Goal: Task Accomplishment & Management: Complete application form

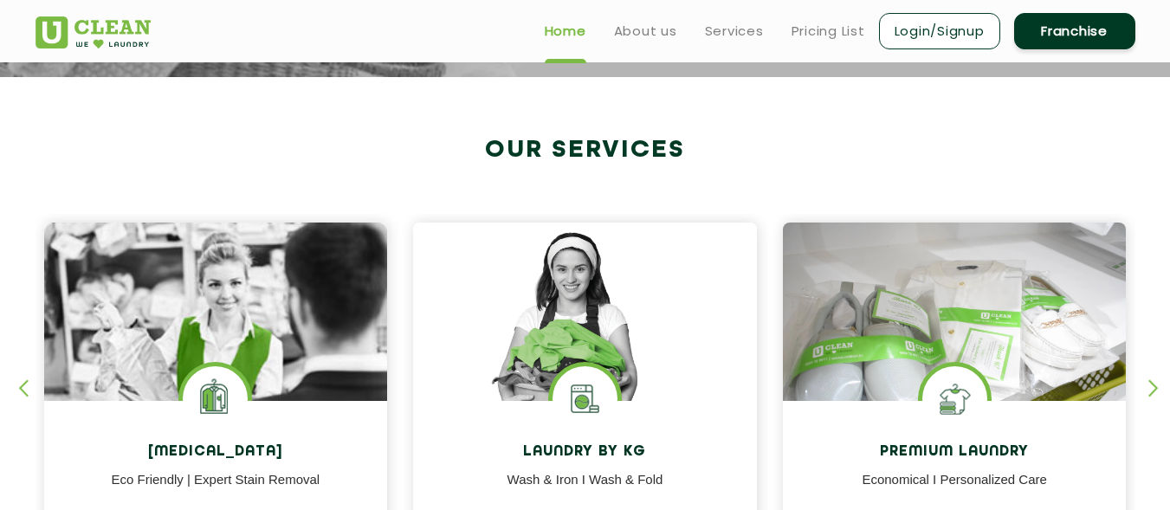
scroll to position [433, 0]
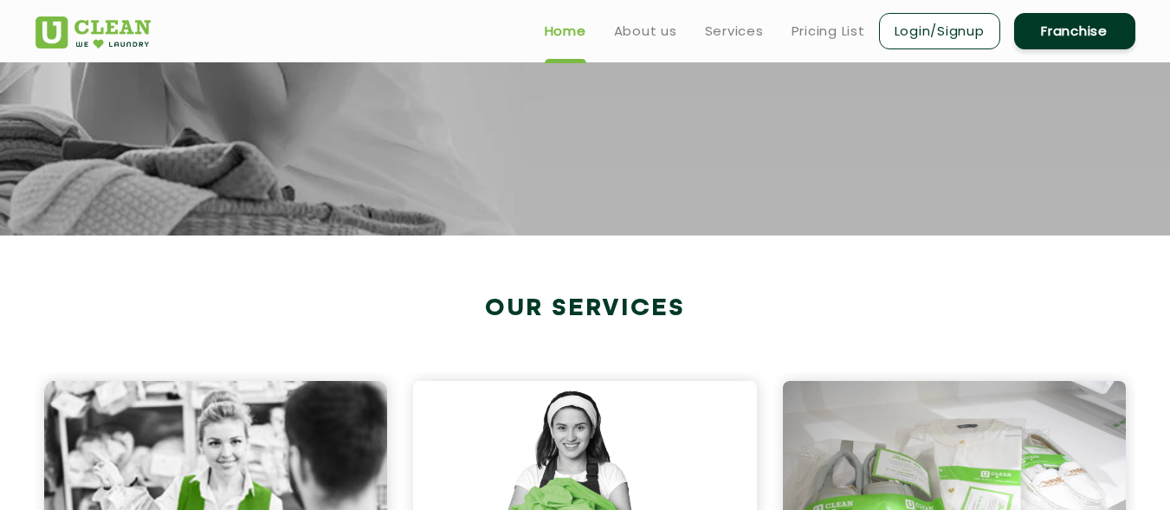
click at [1047, 34] on link "Franchise" at bounding box center [1074, 31] width 121 height 36
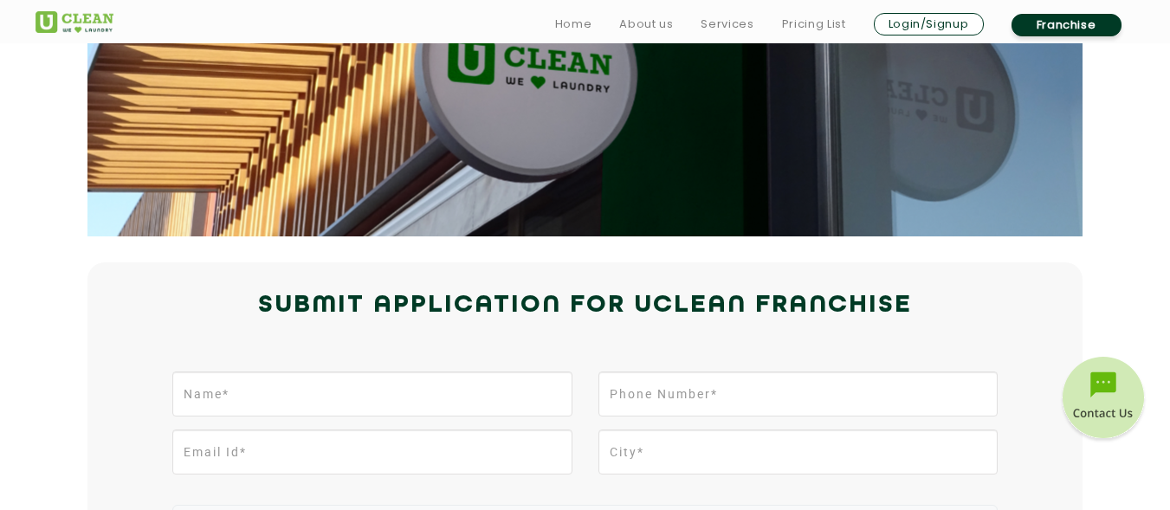
scroll to position [346, 0]
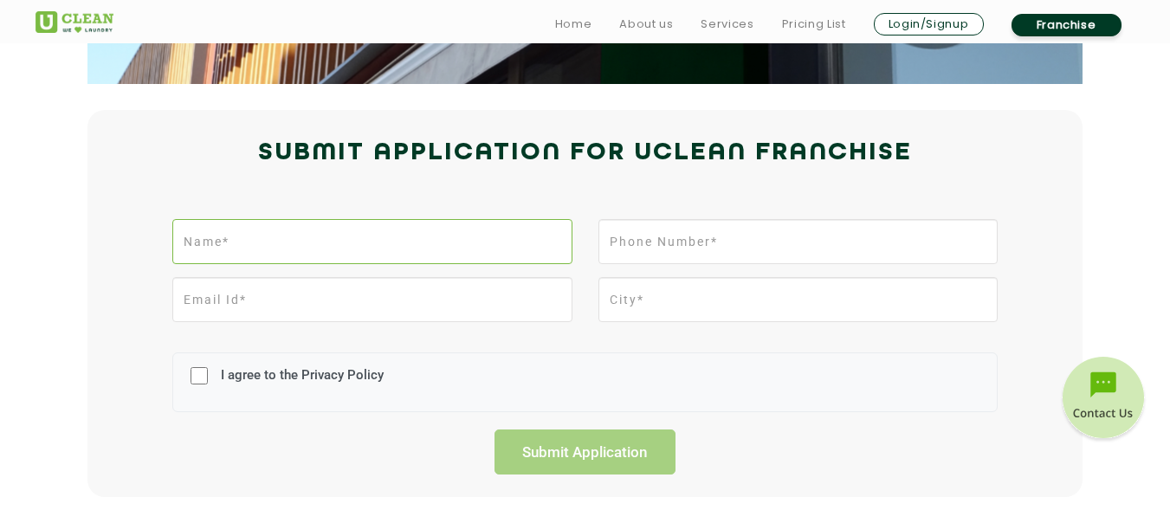
click at [359, 254] on input "text" at bounding box center [371, 241] width 399 height 45
type input "SHANKAR LAL SHARMA"
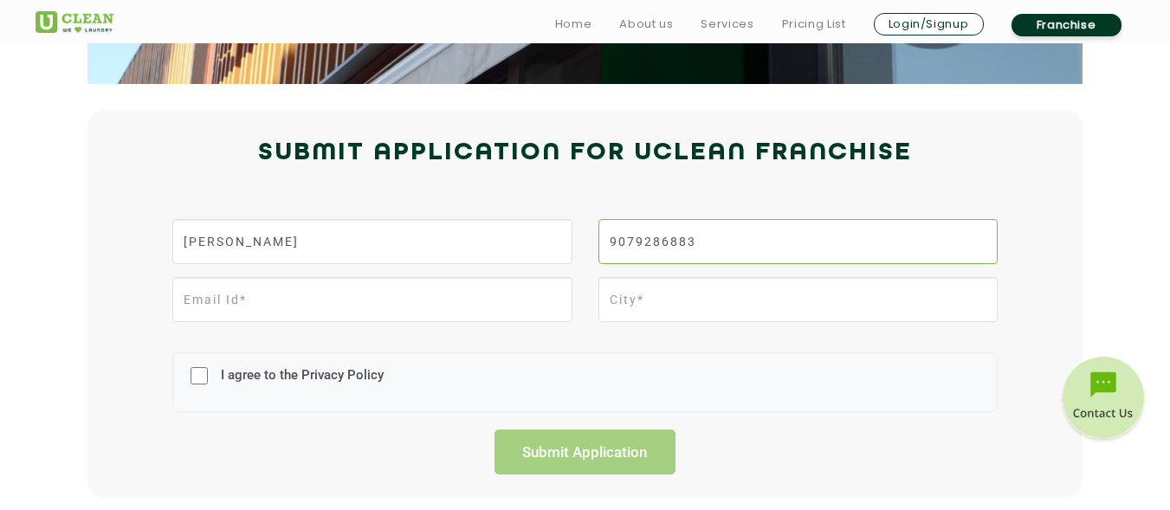
type input "9079286883"
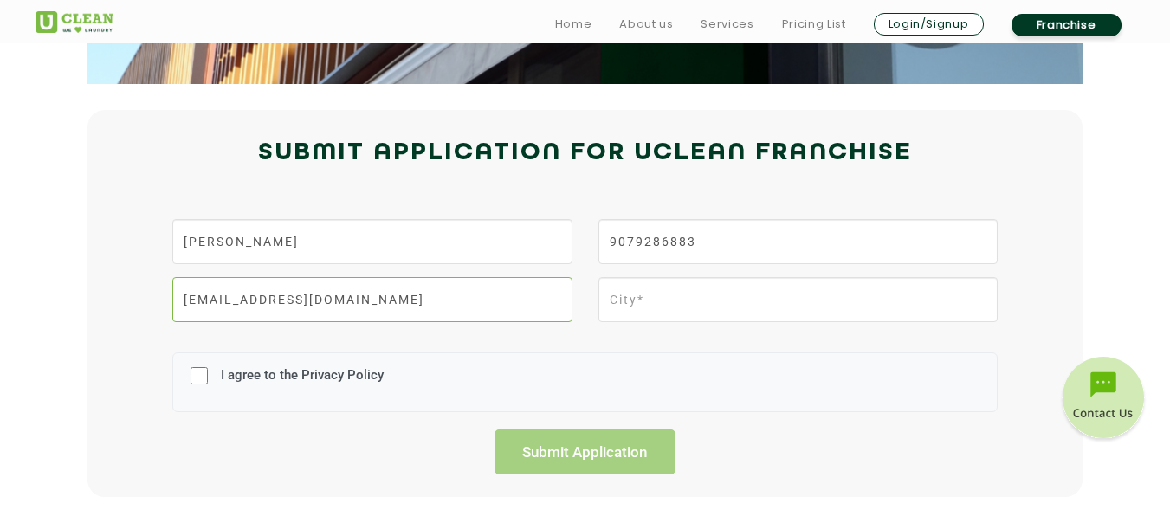
type input "taxadvocates06@gmail.com"
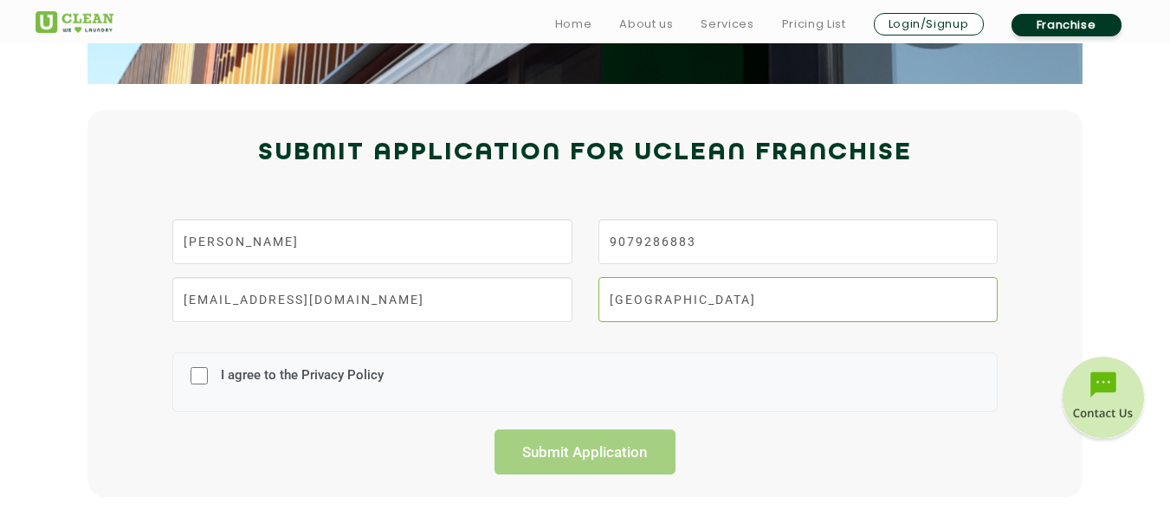
type input "JAIPUR"
click at [198, 378] on input "I agree to the Privacy Policy" at bounding box center [199, 375] width 17 height 45
checkbox input "true"
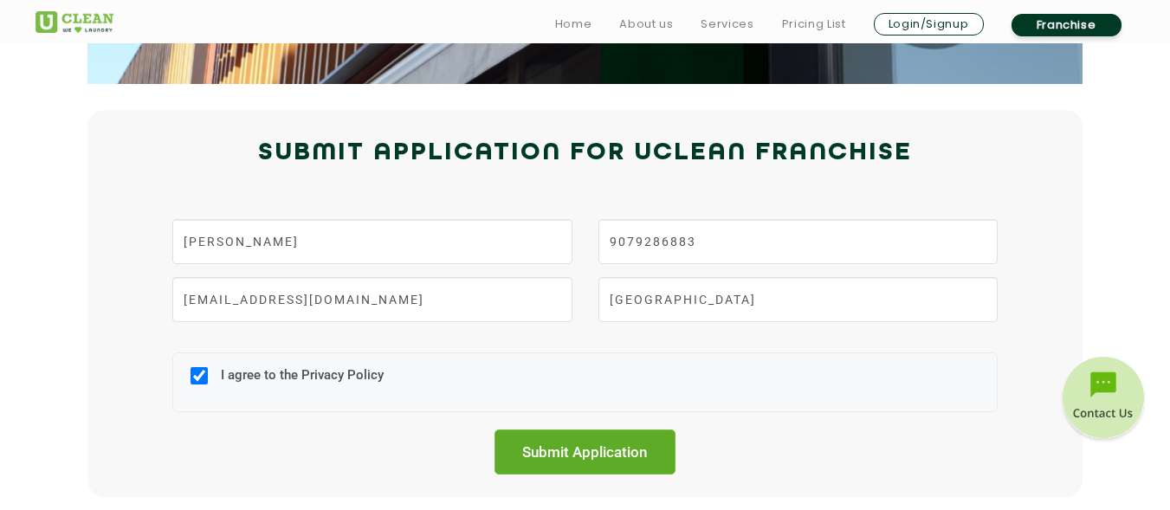
click at [586, 450] on input "Submit Application" at bounding box center [586, 452] width 182 height 45
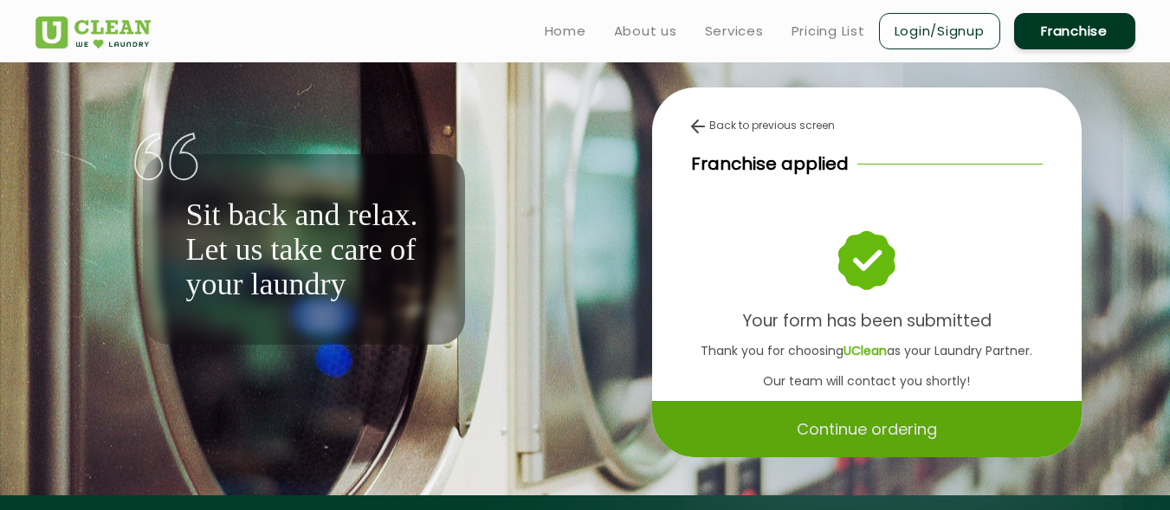
click at [845, 437] on p "Continue ordering" at bounding box center [867, 429] width 140 height 30
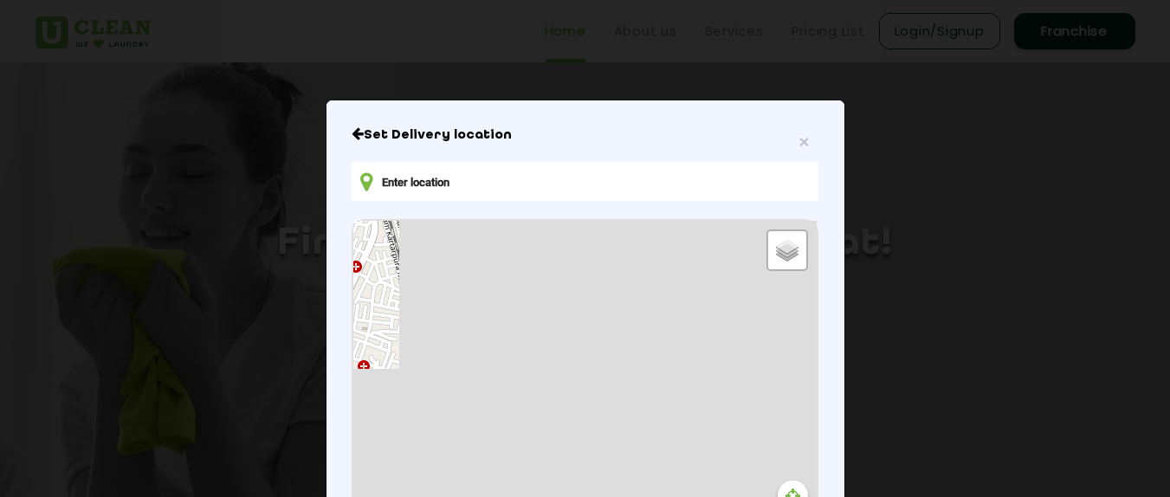
type input "B-47, IInd Floor, Arjunpuri, Janakpuri II, Imli Phatak, Tonk Phatak, Jaipur, Ra…"
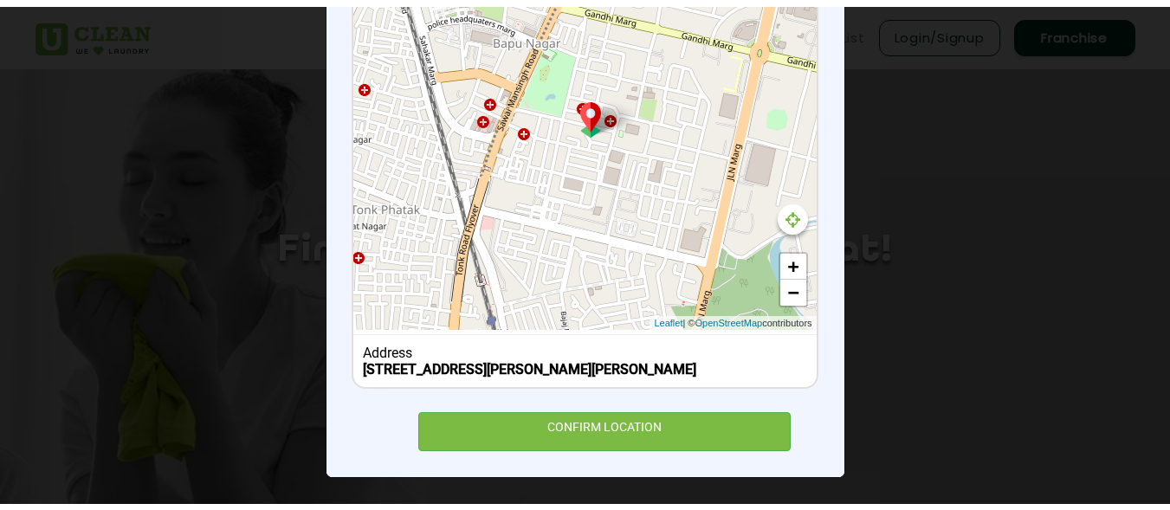
scroll to position [301, 0]
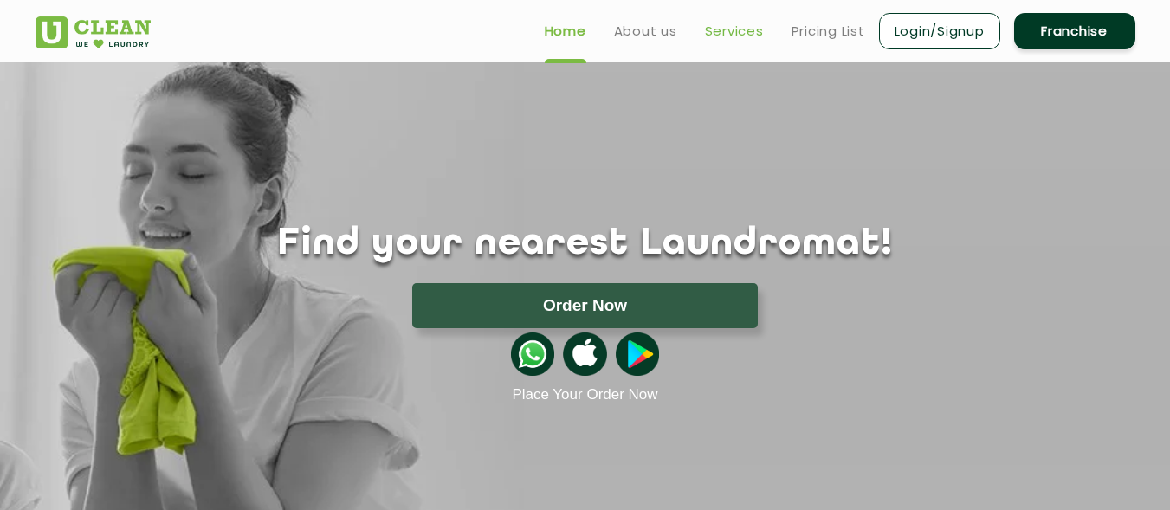
click at [712, 36] on link "Services" at bounding box center [734, 31] width 59 height 21
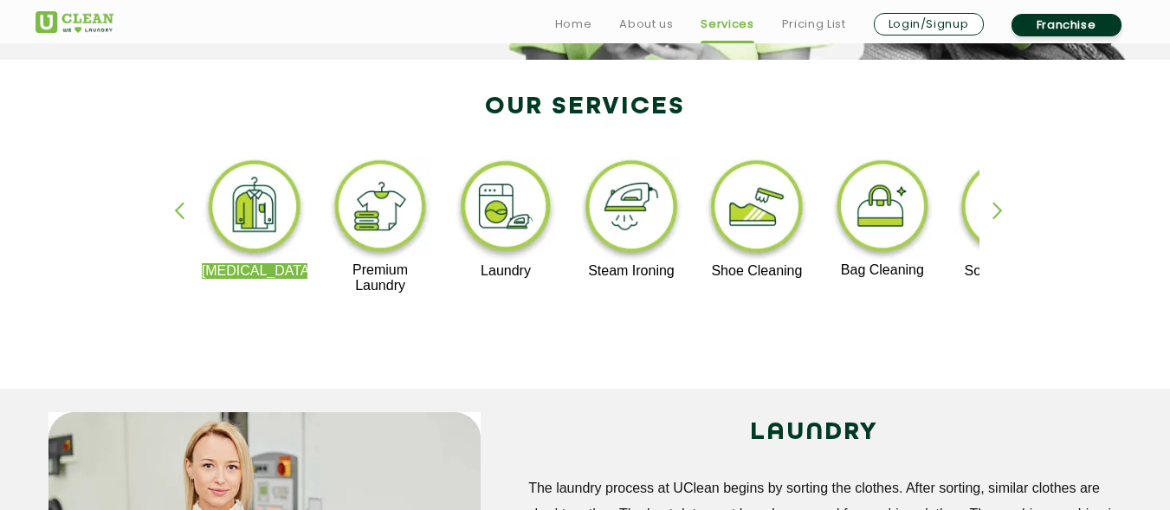
scroll to position [346, 0]
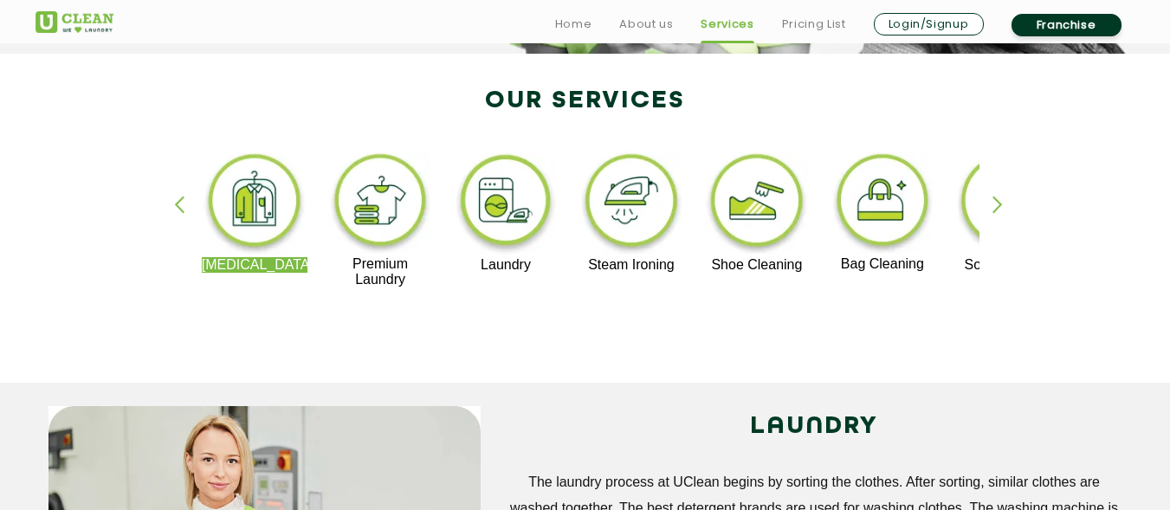
click at [993, 208] on div "button" at bounding box center [1006, 220] width 26 height 48
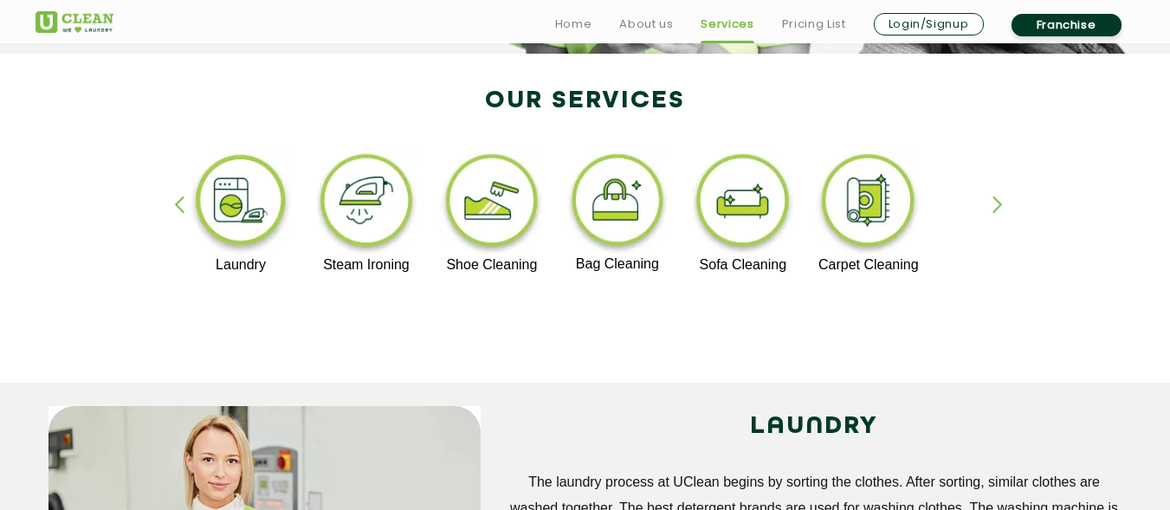
click at [993, 208] on div "button" at bounding box center [1006, 220] width 26 height 48
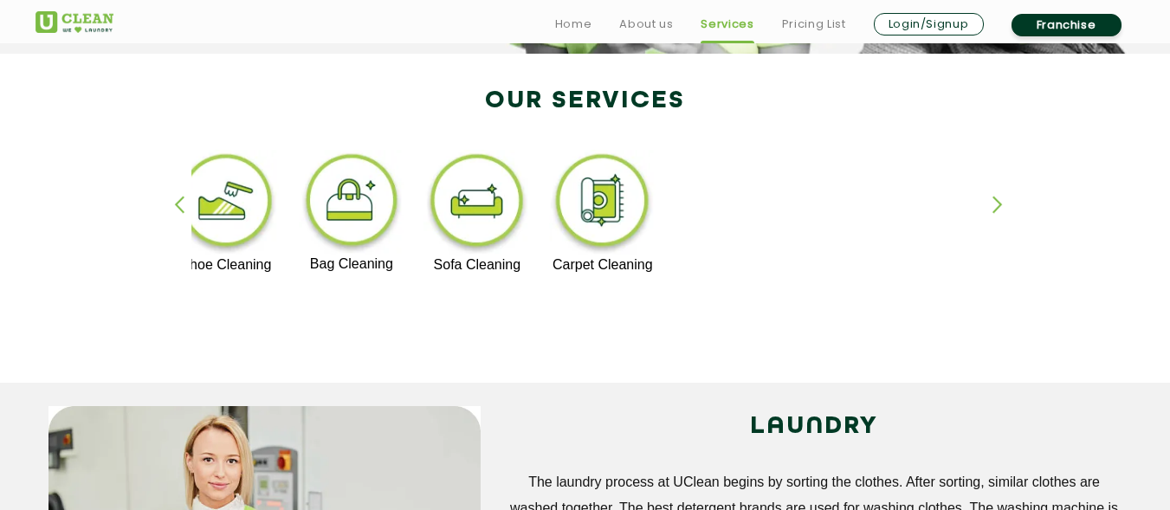
click at [993, 208] on div "button" at bounding box center [1006, 220] width 26 height 48
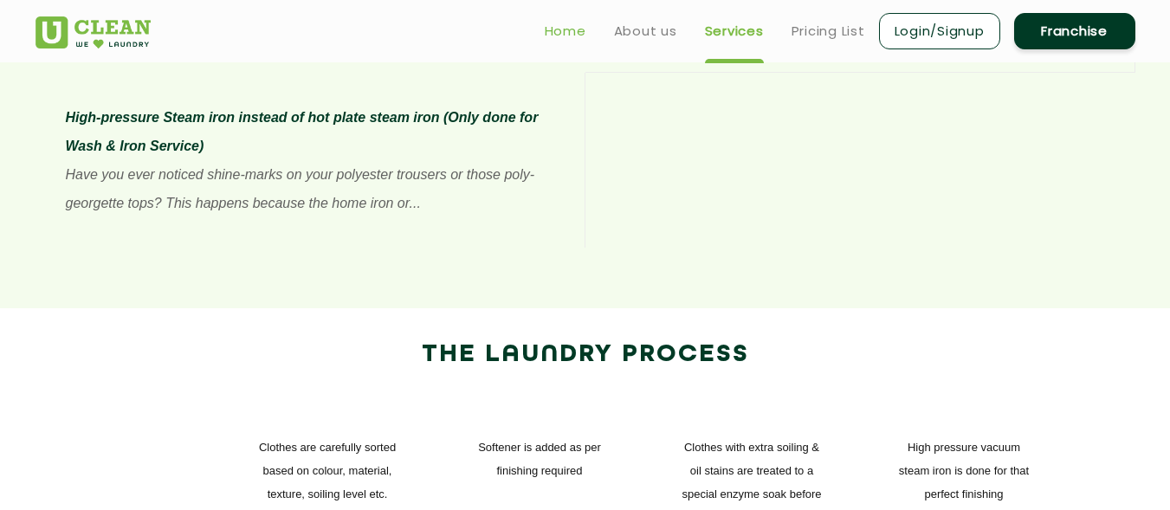
scroll to position [1732, 0]
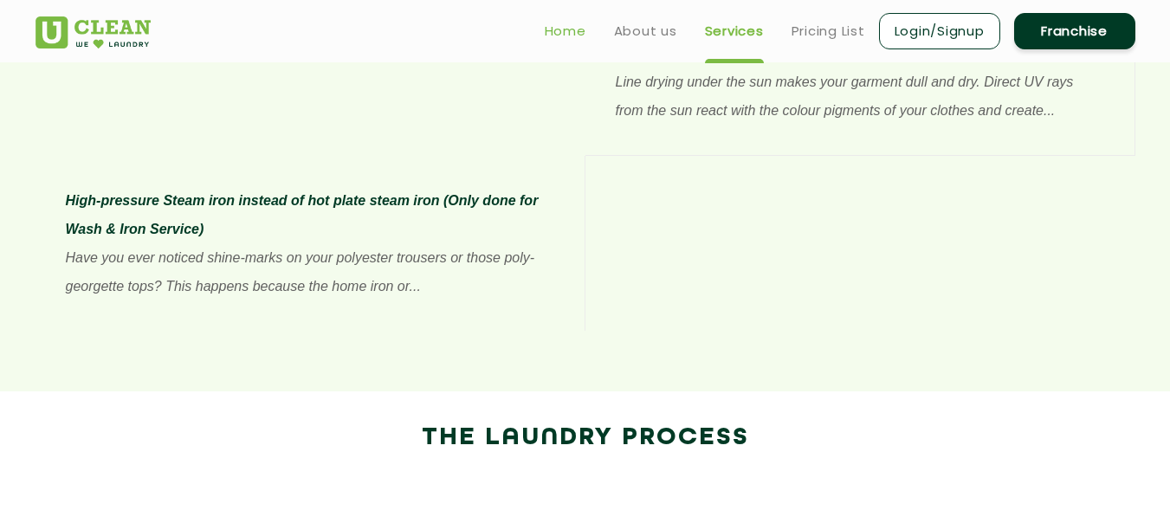
click at [557, 35] on link "Home" at bounding box center [566, 31] width 42 height 21
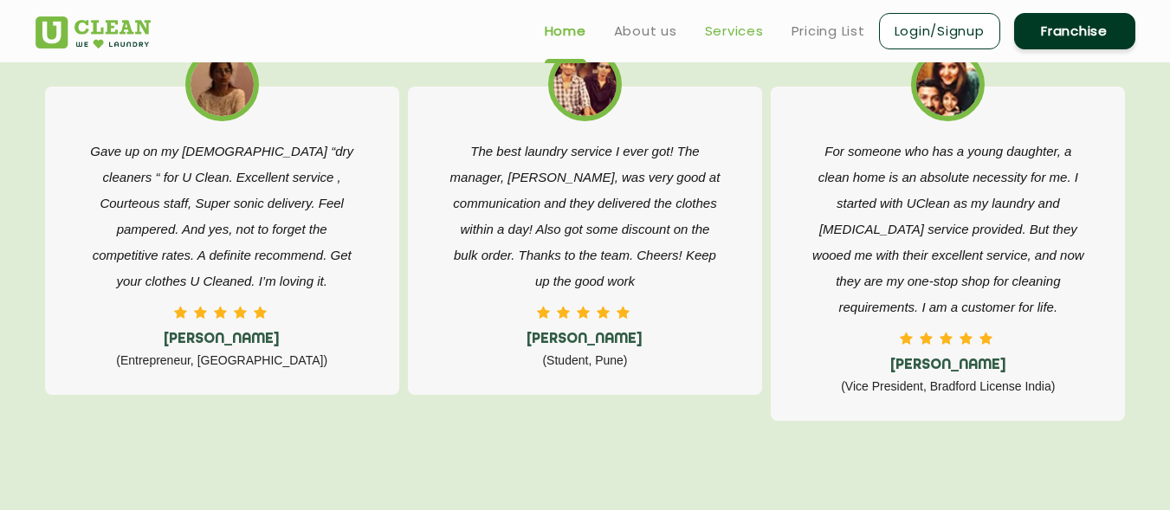
scroll to position [2800, 0]
click at [734, 34] on link "Services" at bounding box center [734, 31] width 59 height 21
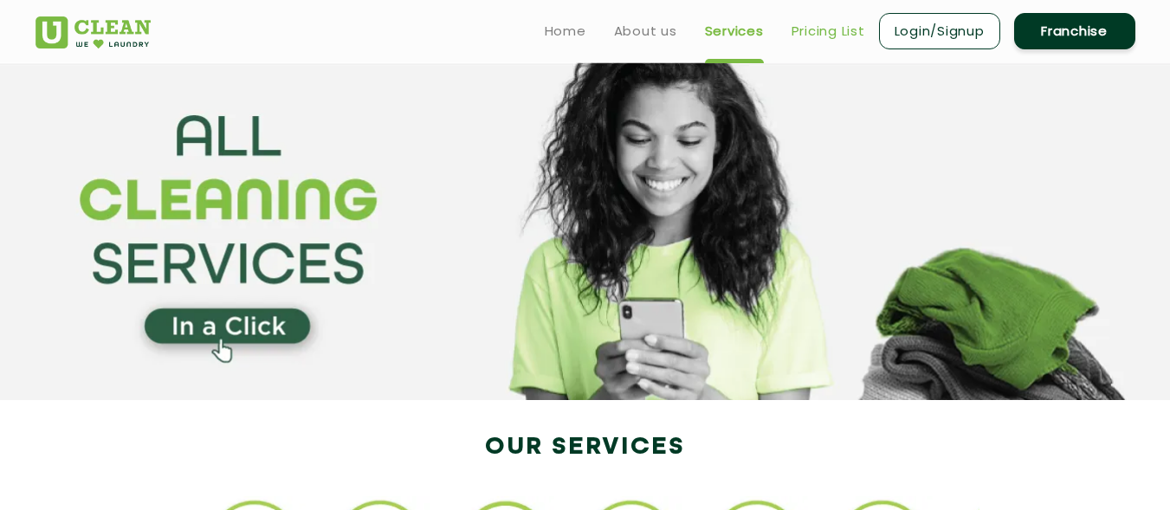
click at [834, 36] on link "Pricing List" at bounding box center [829, 31] width 74 height 21
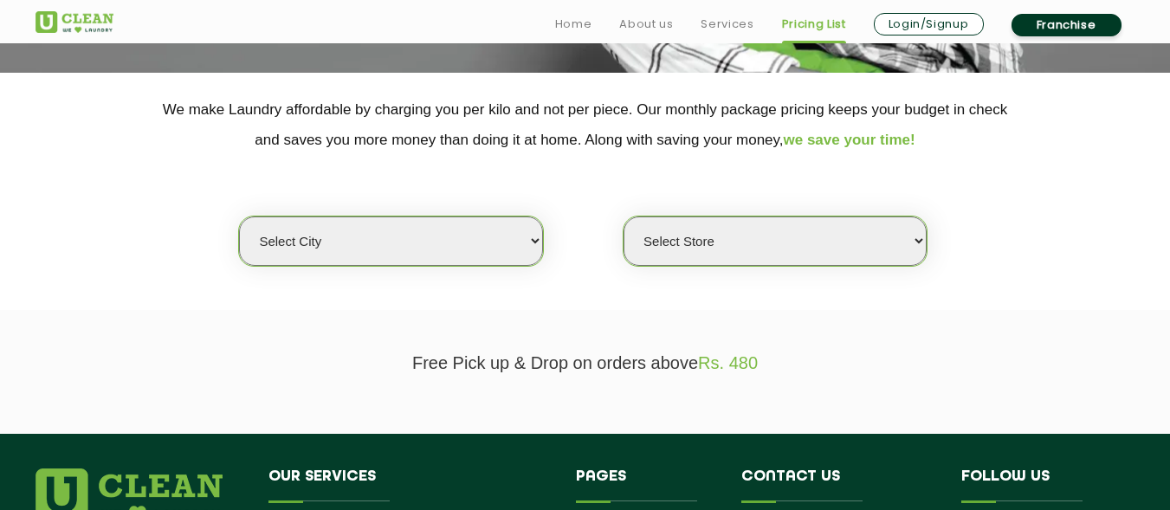
scroll to position [346, 0]
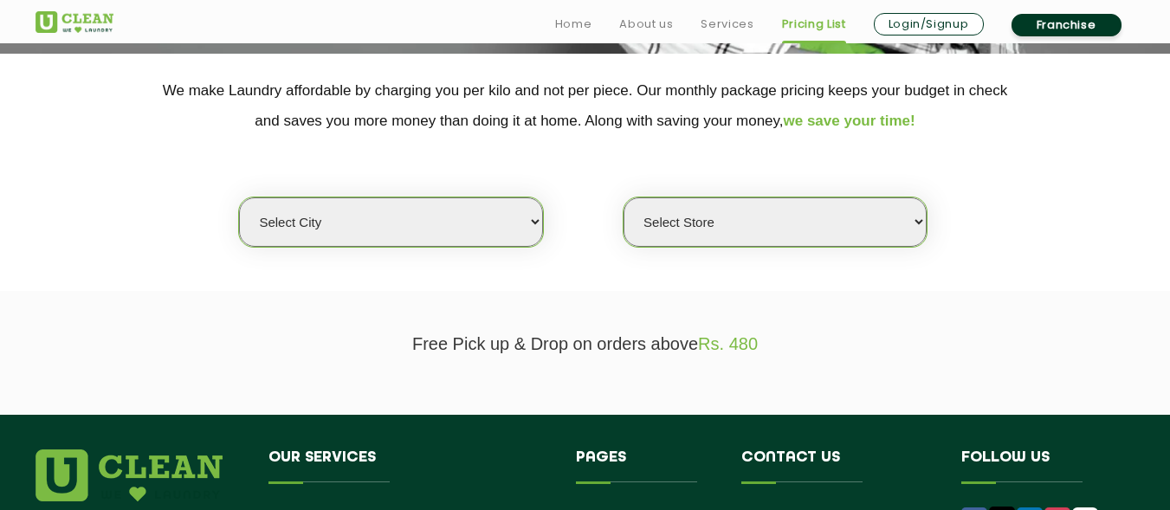
click at [362, 226] on select "Select city [GEOGRAPHIC_DATA] [GEOGRAPHIC_DATA] [GEOGRAPHIC_DATA] [GEOGRAPHIC_D…" at bounding box center [390, 221] width 303 height 49
click at [346, 223] on select "Select city [GEOGRAPHIC_DATA] [GEOGRAPHIC_DATA] [GEOGRAPHIC_DATA] [GEOGRAPHIC_D…" at bounding box center [390, 221] width 303 height 49
select select "26"
click at [239, 197] on select "Select city [GEOGRAPHIC_DATA] [GEOGRAPHIC_DATA] [GEOGRAPHIC_DATA] [GEOGRAPHIC_D…" at bounding box center [390, 221] width 303 height 49
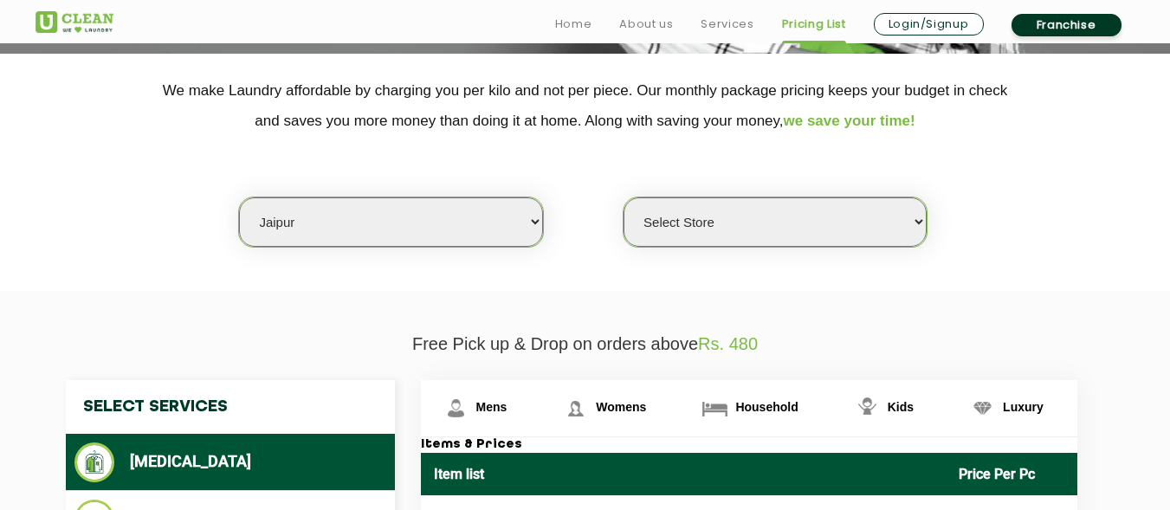
click at [709, 232] on select "Select Store [GEOGRAPHIC_DATA][PERSON_NAME] [GEOGRAPHIC_DATA] [PERSON_NAME][GEO…" at bounding box center [775, 221] width 303 height 49
select select "334"
click at [624, 197] on select "Select Store [GEOGRAPHIC_DATA][PERSON_NAME] [GEOGRAPHIC_DATA] [PERSON_NAME][GEO…" at bounding box center [775, 221] width 303 height 49
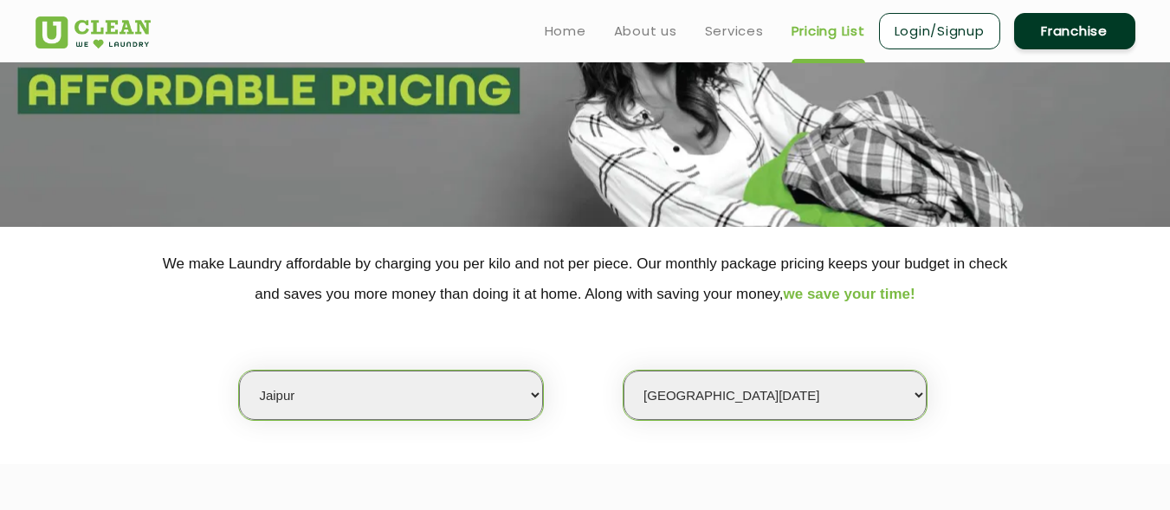
scroll to position [0, 0]
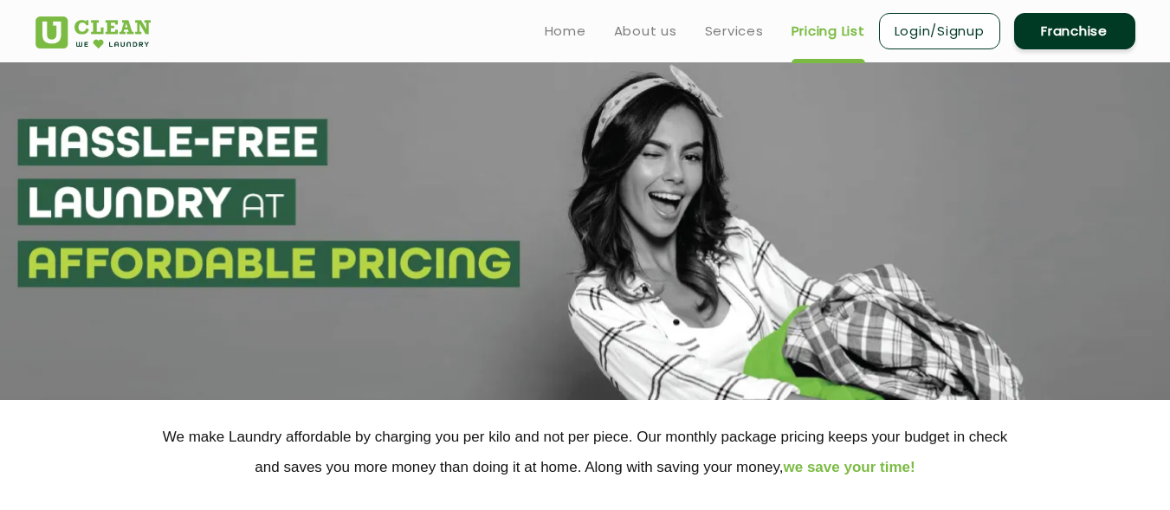
click at [570, 42] on ul "Home About us Services Pricing List Login/Signup Franchise" at bounding box center [833, 30] width 605 height 41
click at [561, 29] on link "Home" at bounding box center [566, 31] width 42 height 21
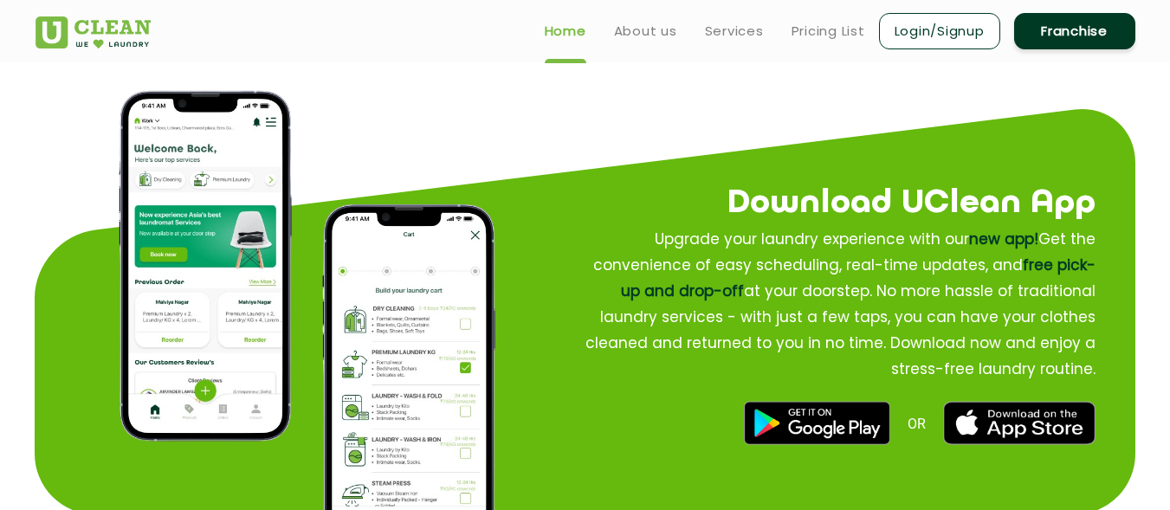
scroll to position [1819, 0]
